Goal: Check status: Check status

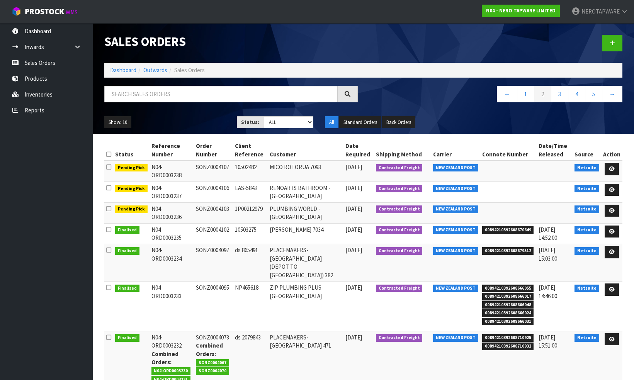
click at [221, 95] on input "text" at bounding box center [220, 94] width 233 height 17
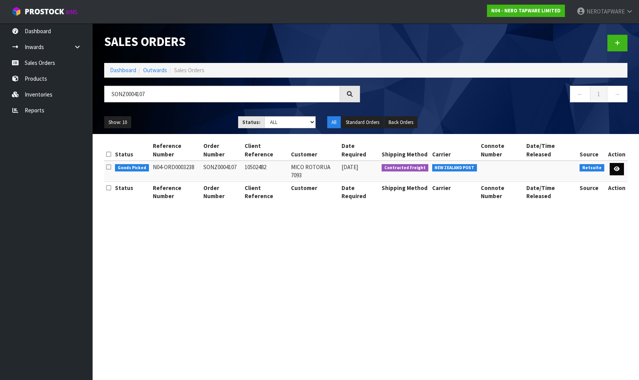
type input "SONZ0004107"
click at [617, 166] on icon at bounding box center [617, 168] width 6 height 5
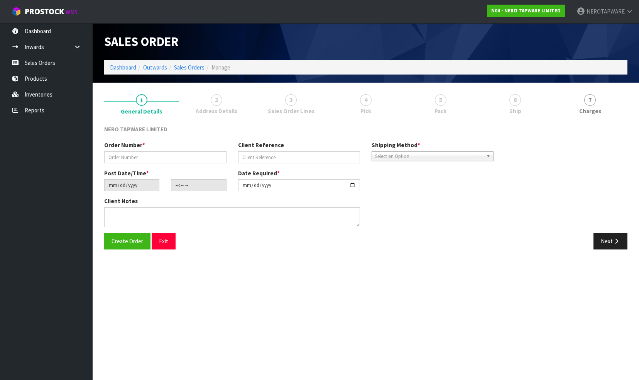
type input "SONZ0004107"
type input "10502482"
type input "[DATE]"
type input "14:30:10.000"
type input "[DATE]"
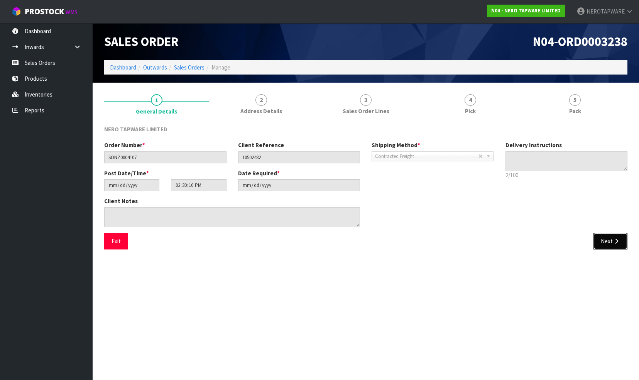
click at [605, 242] on button "Next" at bounding box center [611, 241] width 34 height 17
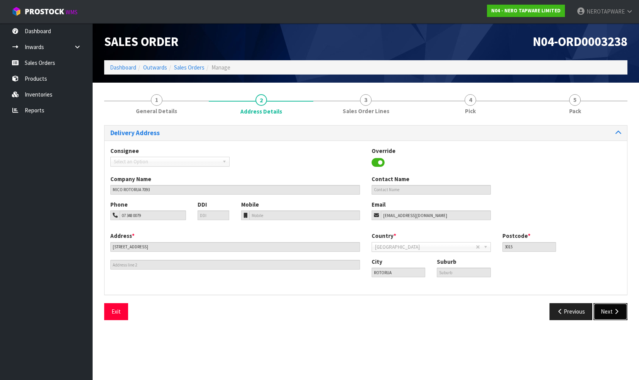
click at [612, 312] on button "Next" at bounding box center [611, 311] width 34 height 17
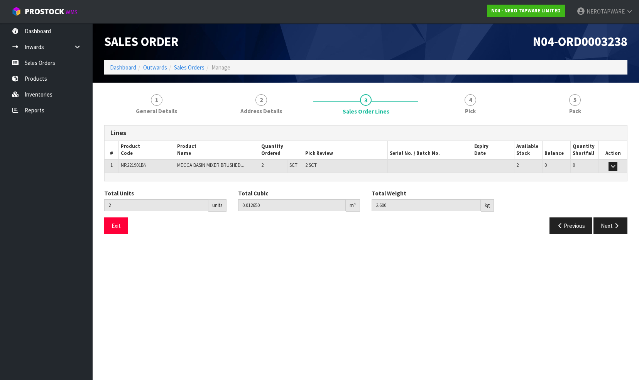
click at [129, 164] on span "NR221901BN" at bounding box center [134, 165] width 26 height 7
copy span "NR221901BN"
drag, startPoint x: 32, startPoint y: 105, endPoint x: 63, endPoint y: 110, distance: 31.2
click at [32, 105] on link "Reports" at bounding box center [46, 110] width 93 height 16
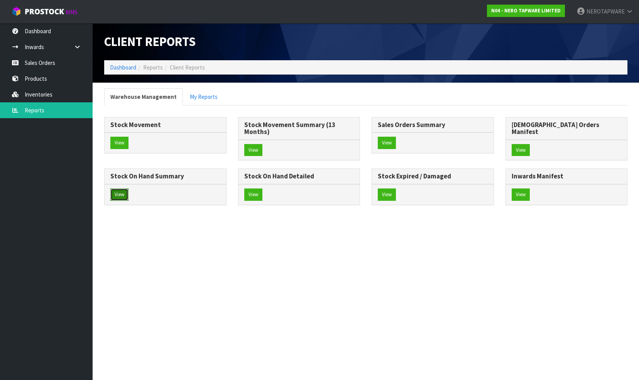
click at [129, 188] on button "View" at bounding box center [119, 194] width 18 height 12
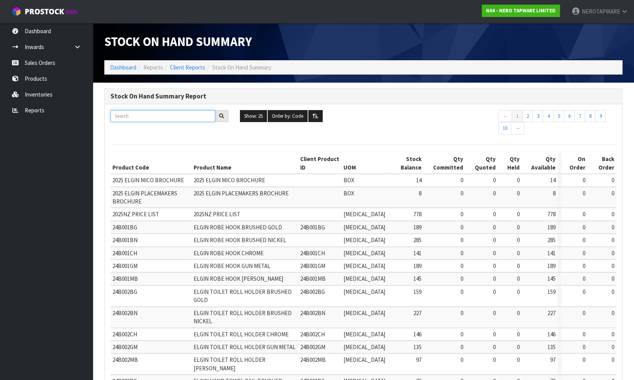
click at [132, 115] on input "text" at bounding box center [162, 116] width 105 height 12
paste input "NR221901BN"
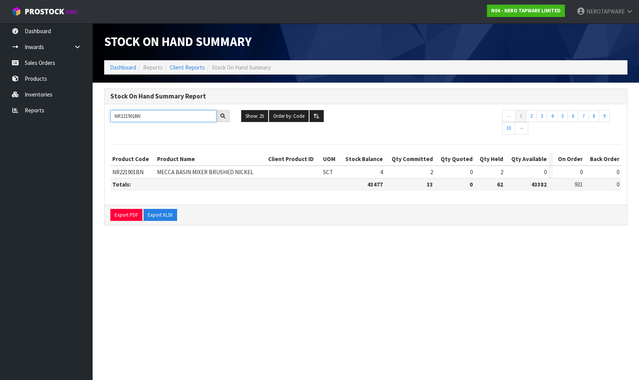
type input "NR221901BN"
